Goal: Task Accomplishment & Management: Complete application form

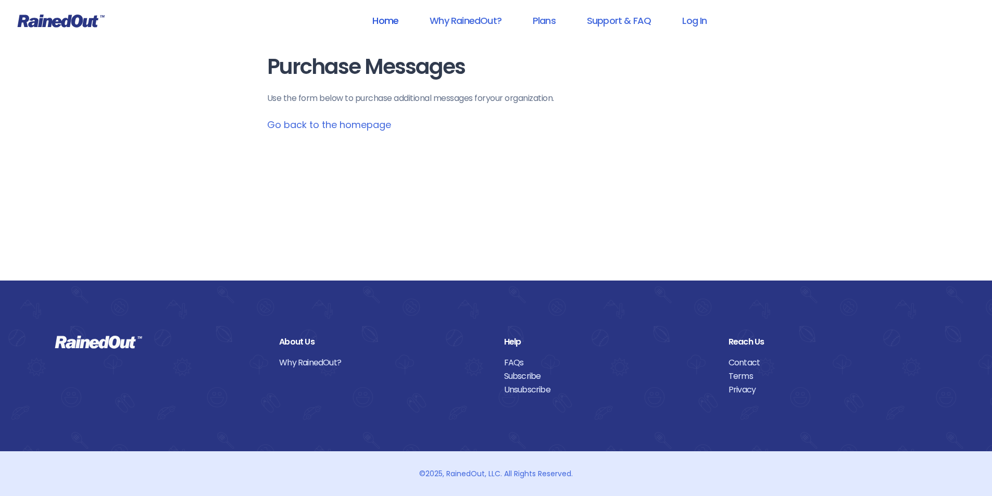
click at [382, 18] on link "Home" at bounding box center [385, 20] width 53 height 23
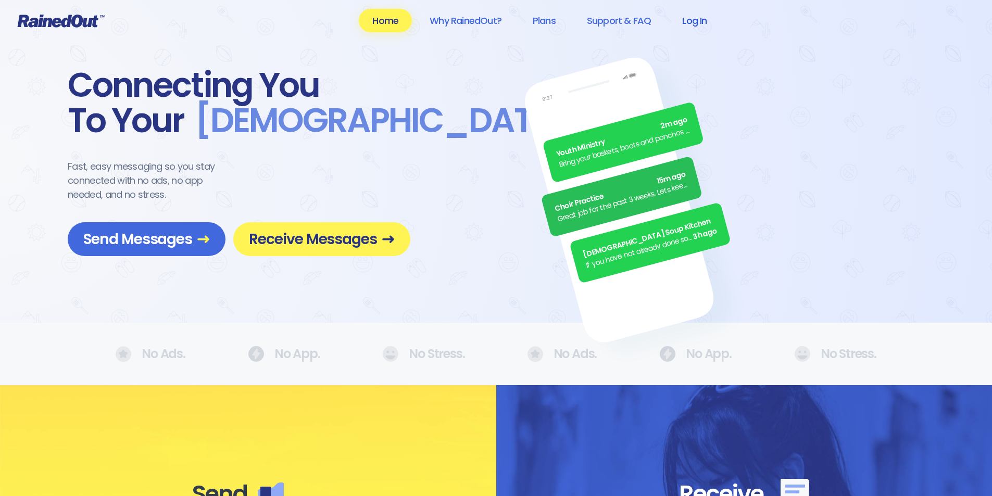
click at [698, 21] on link "Log In" at bounding box center [695, 20] width 52 height 23
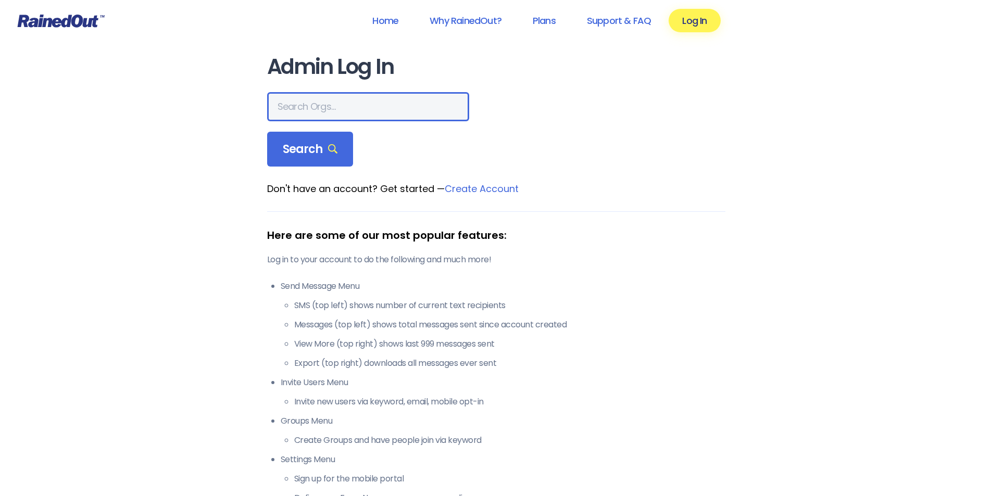
click at [355, 102] on input "text" at bounding box center [368, 106] width 202 height 29
type input "[US_STATE] foundation seeds"
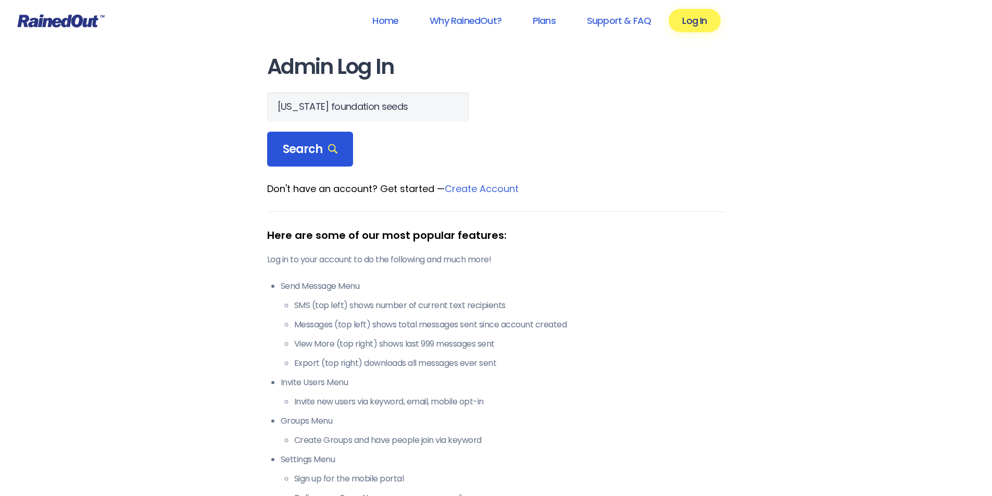
click at [296, 153] on span "Search" at bounding box center [310, 149] width 55 height 15
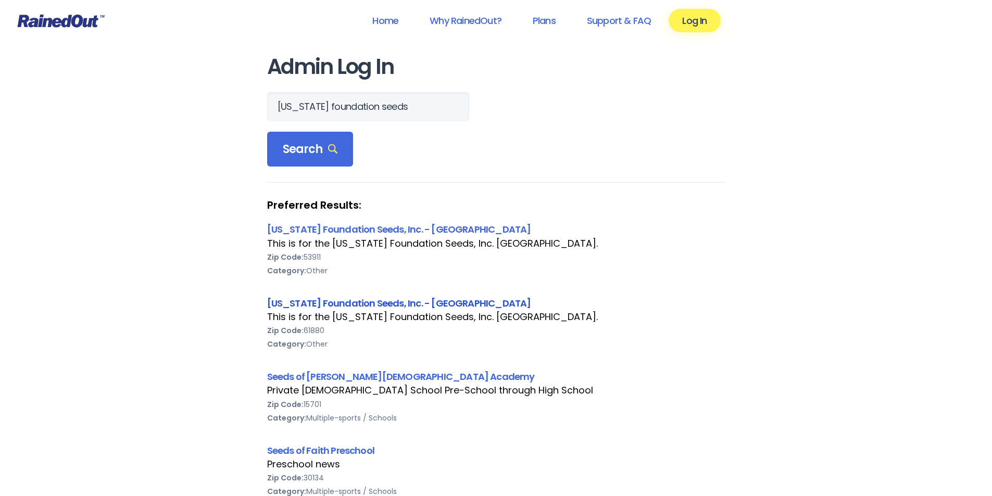
click at [370, 305] on link "[US_STATE] Foundation Seeds, Inc. - [GEOGRAPHIC_DATA]" at bounding box center [399, 303] width 264 height 13
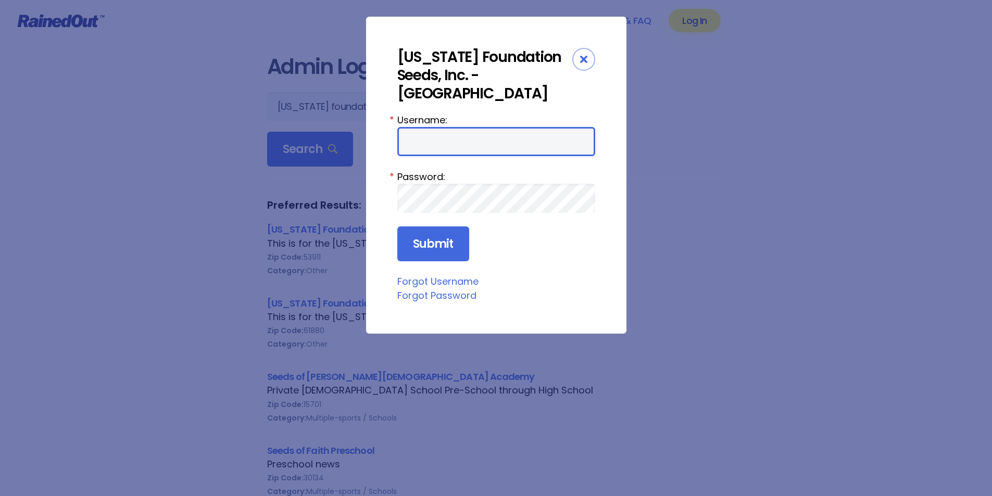
click at [427, 131] on input "Username:" at bounding box center [496, 141] width 198 height 29
type input "a"
type input "[EMAIL_ADDRESS][DOMAIN_NAME]"
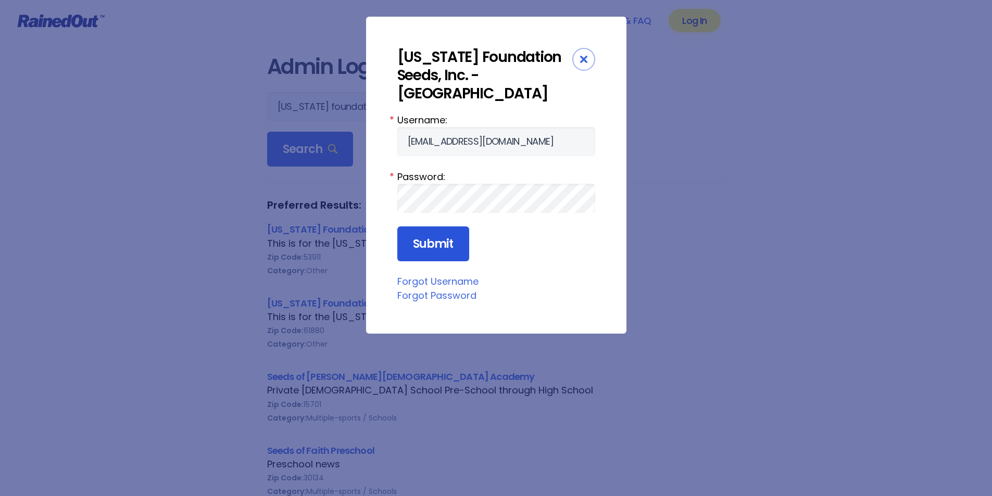
click at [444, 232] on input "Submit" at bounding box center [433, 243] width 72 height 35
